Goal: Book appointment/travel/reservation

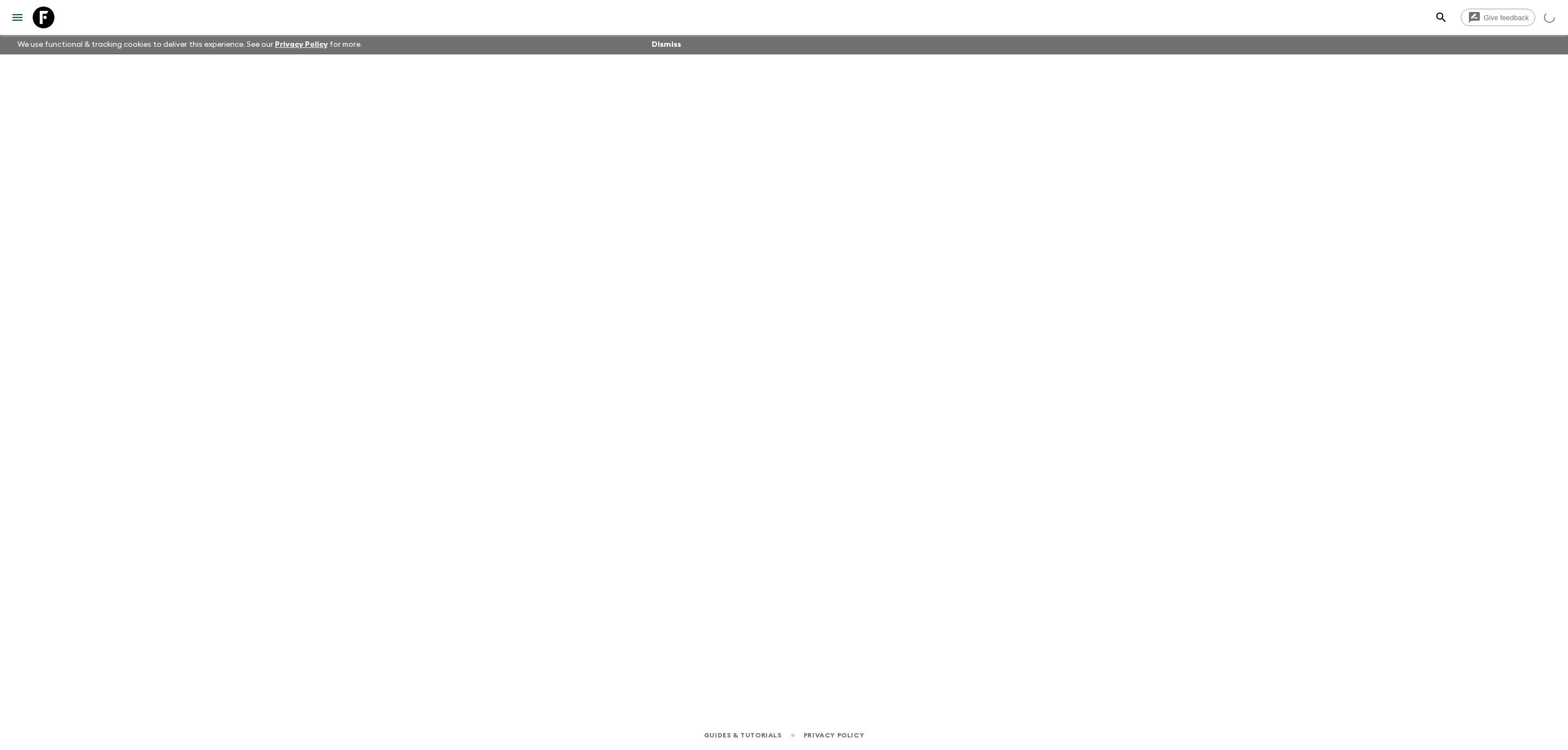
click at [44, 18] on icon at bounding box center [44, 17] width 22 height 22
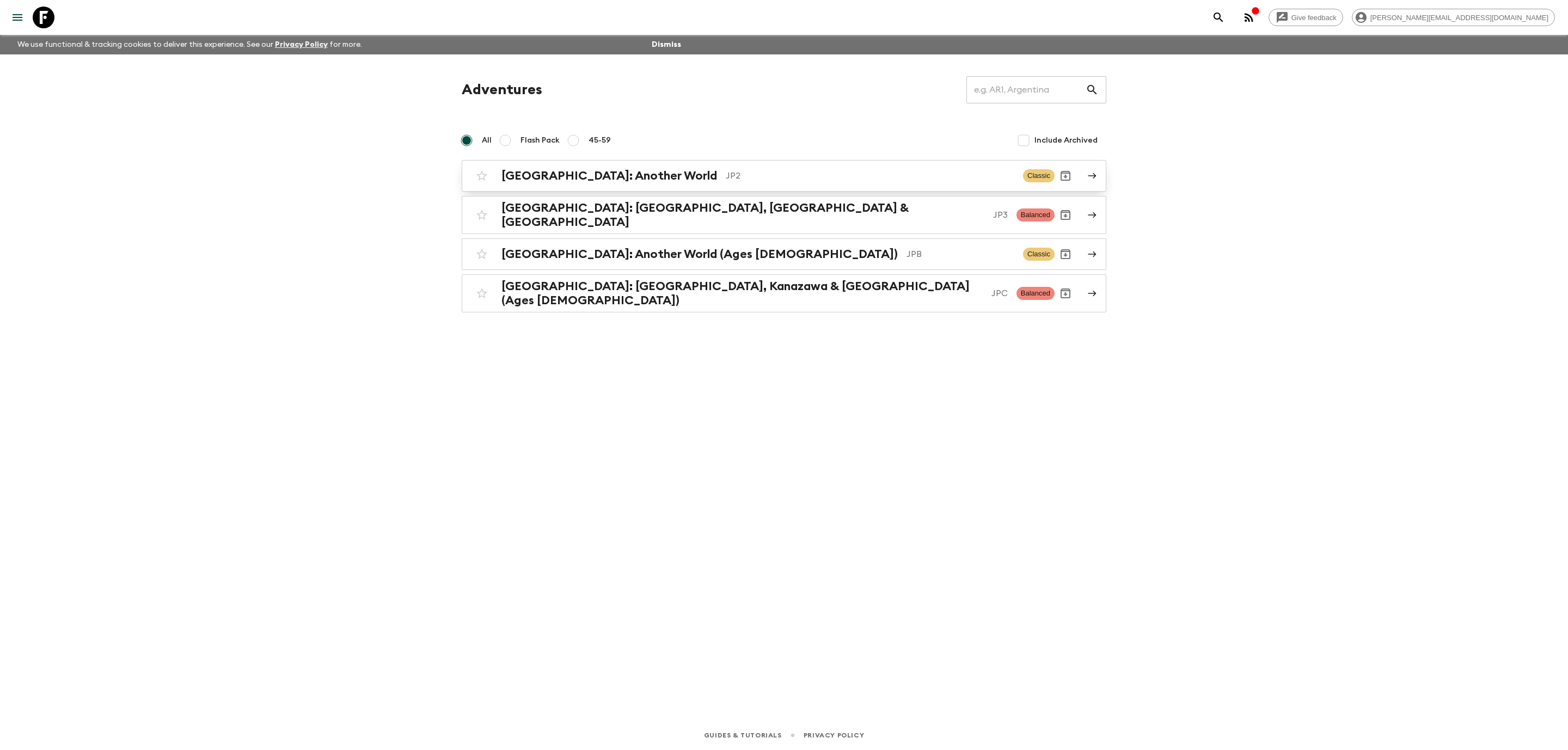
click at [726, 176] on p "JP2" at bounding box center [870, 176] width 288 height 13
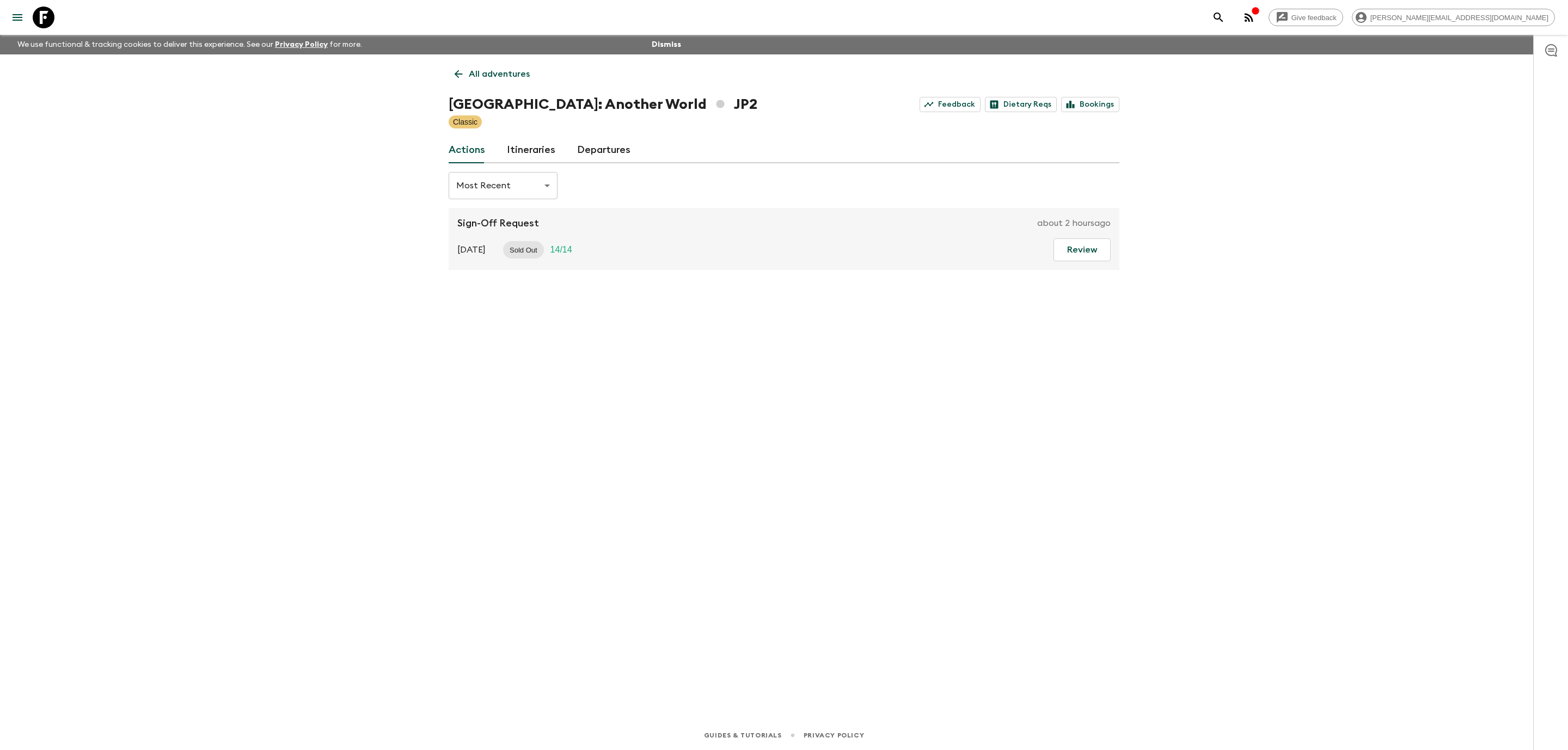
click at [619, 146] on link "Departures" at bounding box center [604, 150] width 53 height 26
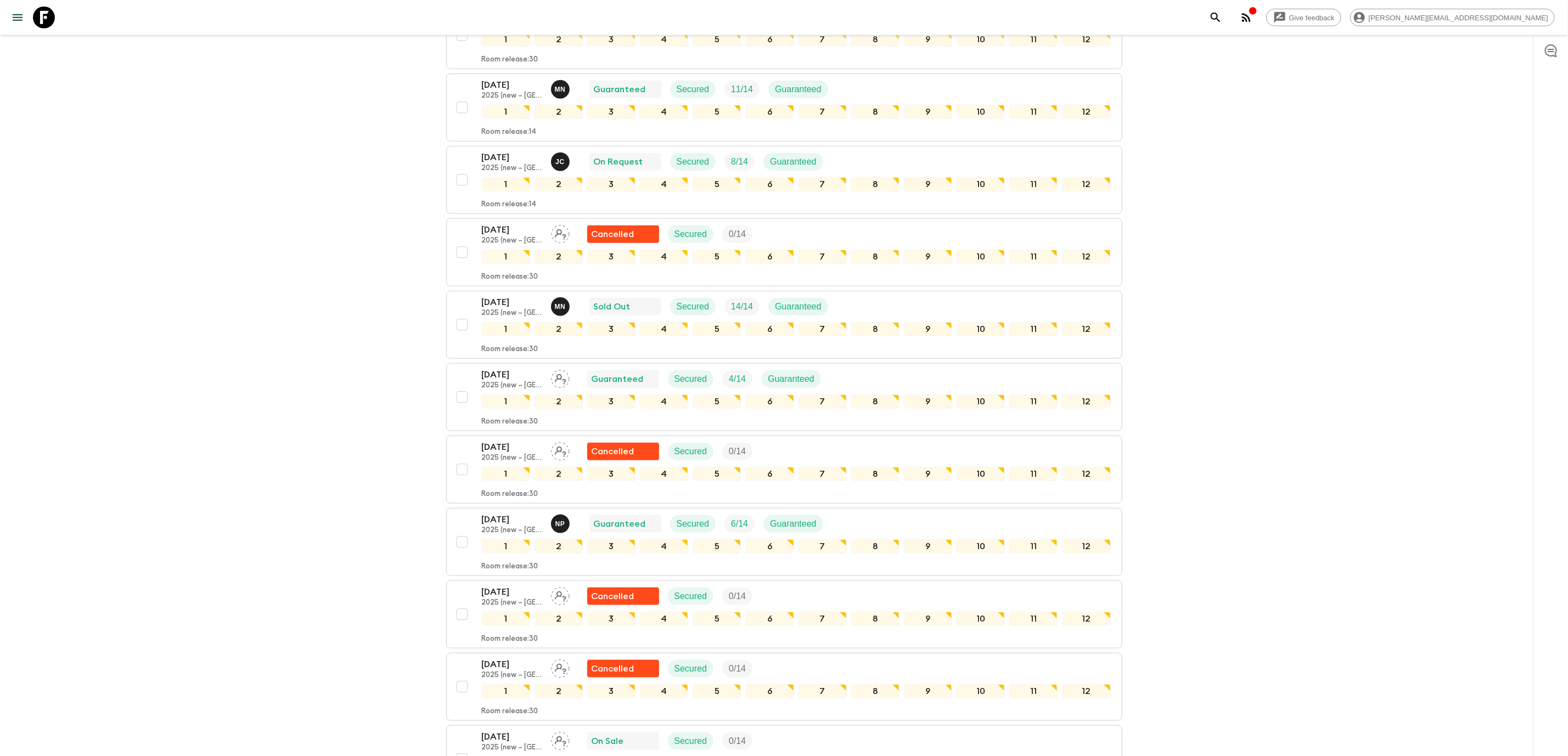
scroll to position [824, 0]
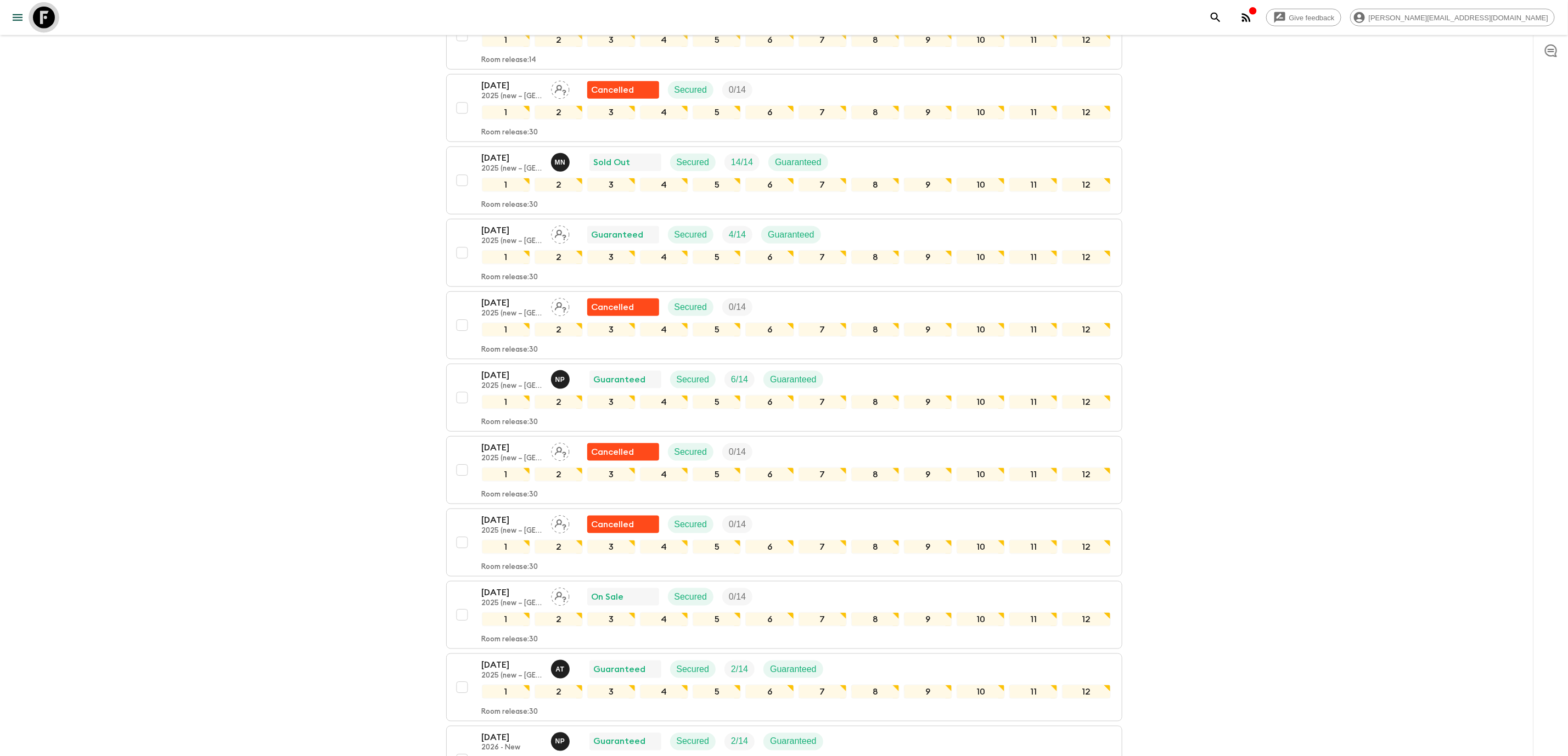
drag, startPoint x: 55, startPoint y: 18, endPoint x: 255, endPoint y: 57, distance: 203.8
click at [55, 18] on link at bounding box center [44, 17] width 31 height 31
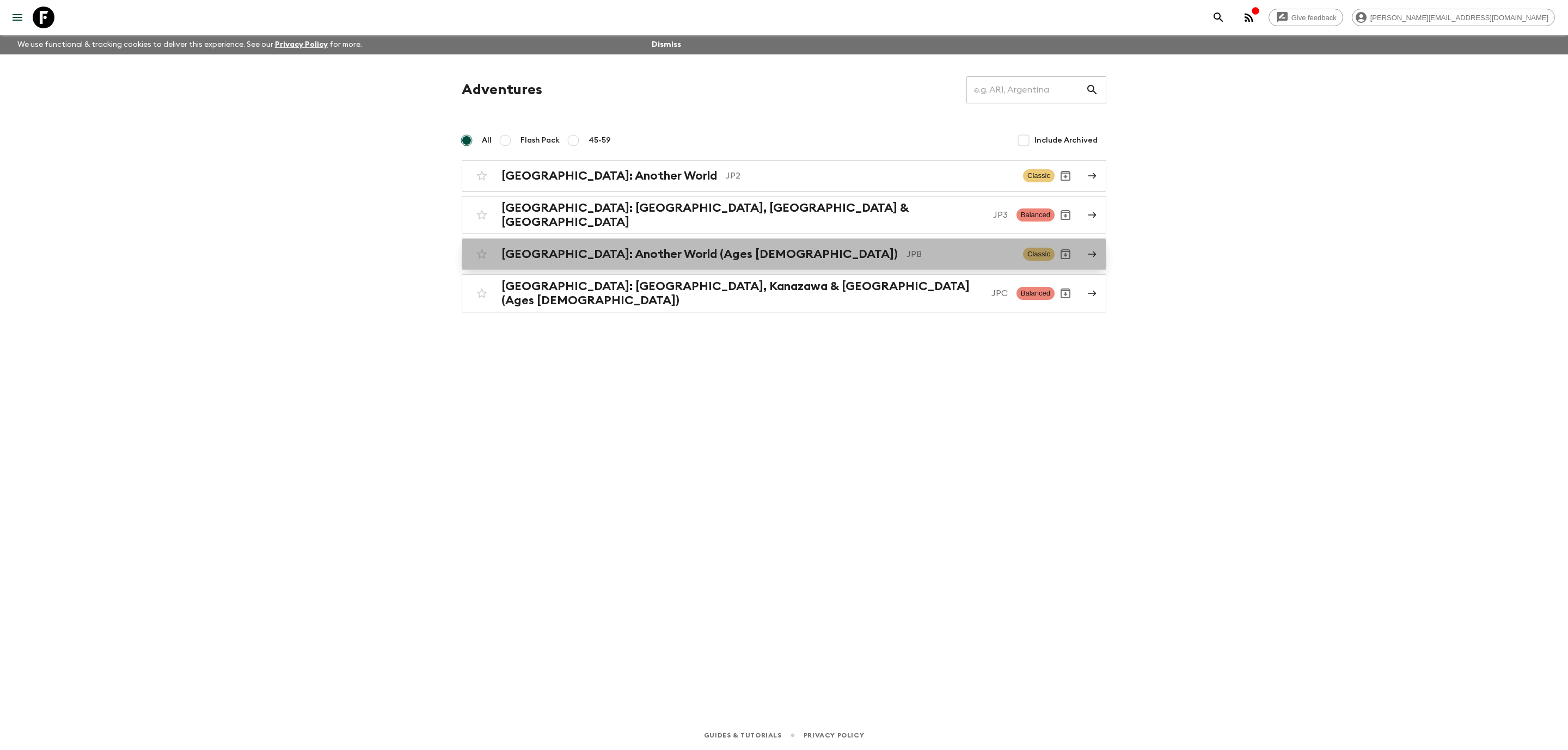
click at [907, 251] on p "JPB" at bounding box center [960, 254] width 108 height 13
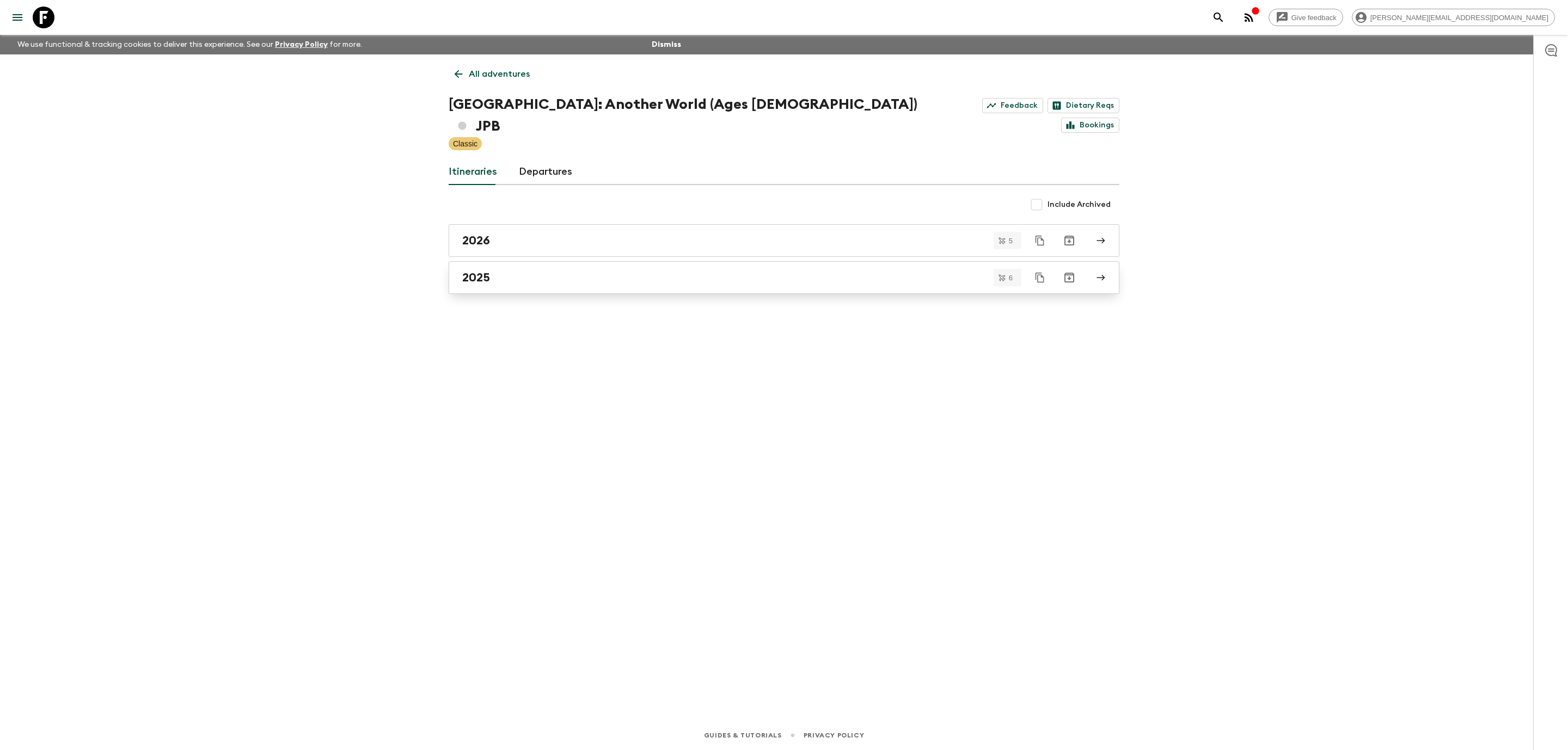
click at [518, 270] on div "2025" at bounding box center [774, 277] width 623 height 14
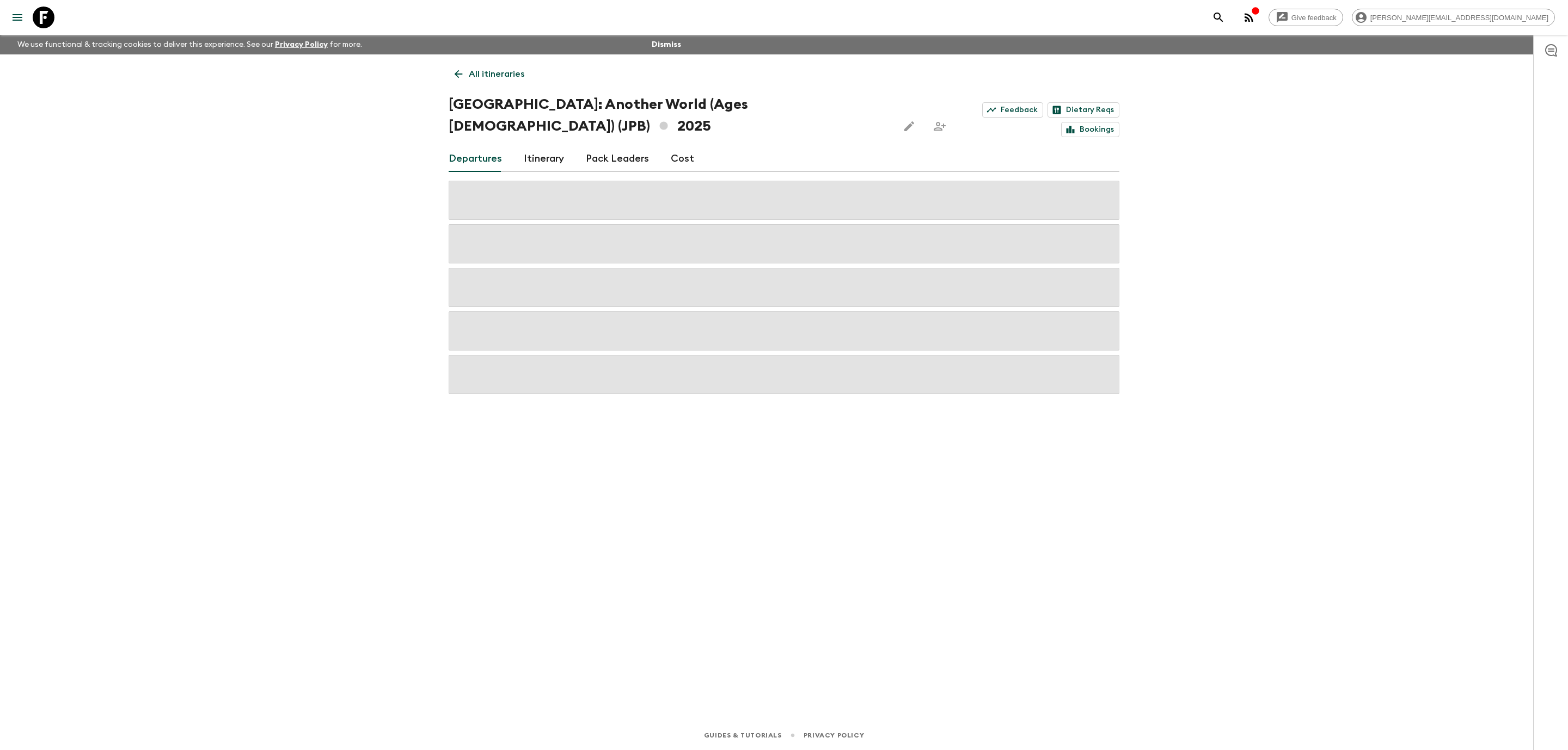
click at [674, 146] on link "Cost" at bounding box center [682, 159] width 23 height 26
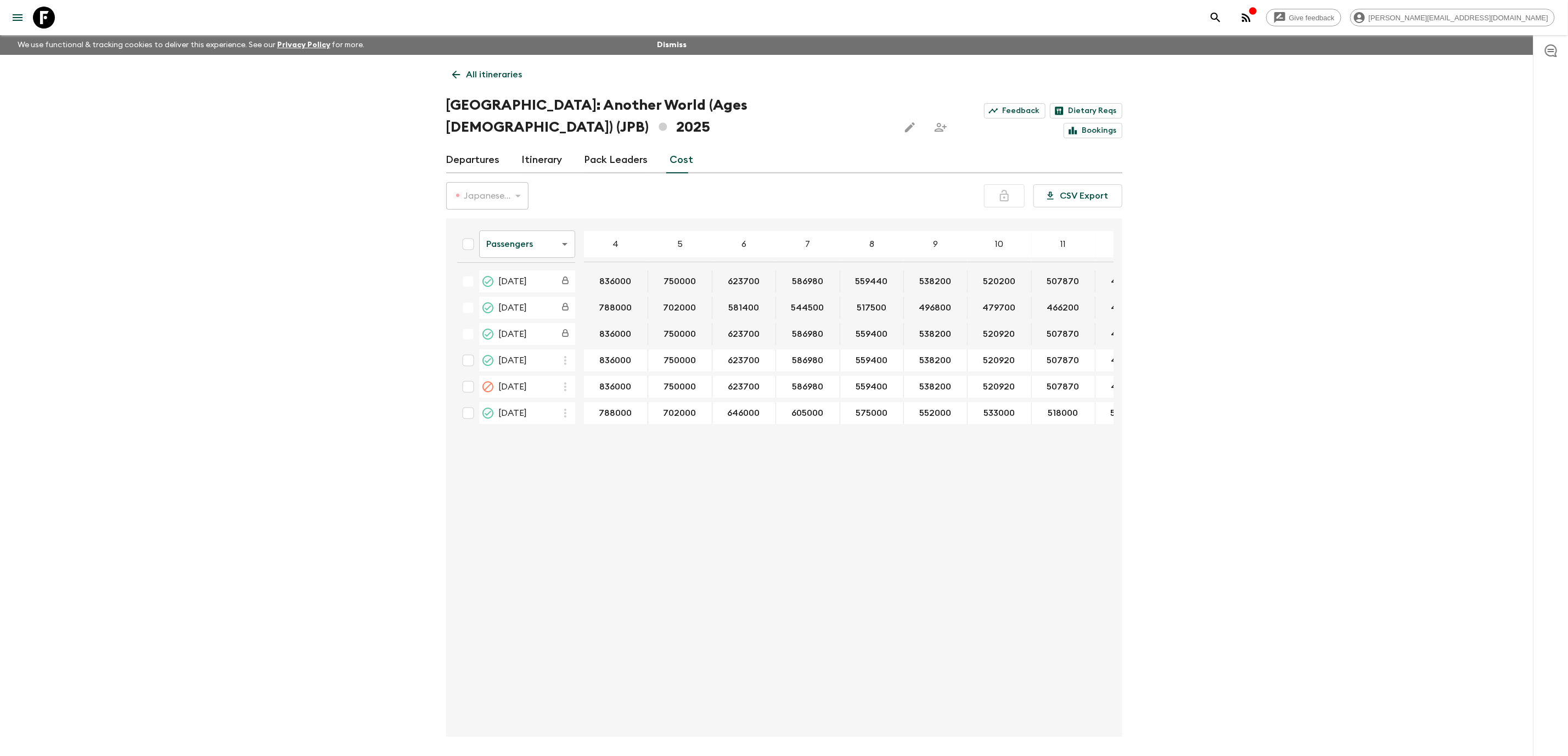
click at [475, 147] on link "Departures" at bounding box center [473, 160] width 54 height 27
